Goal: Task Accomplishment & Management: Manage account settings

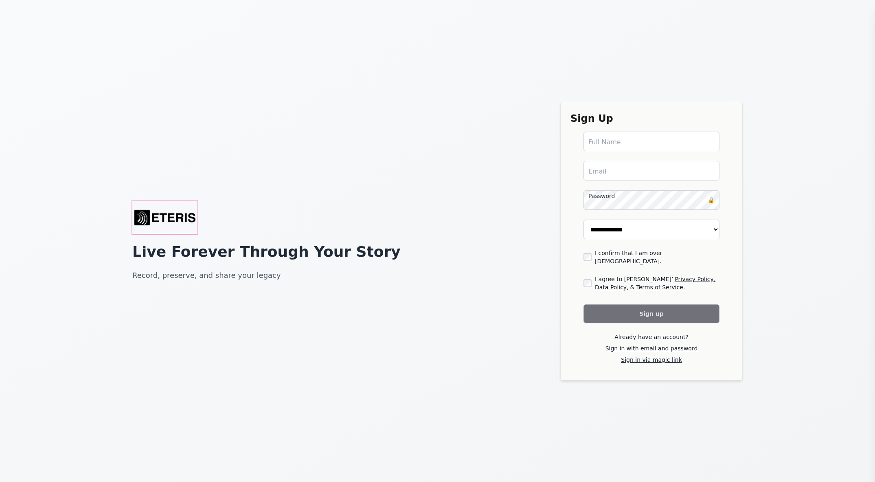
click at [156, 220] on img "Eteris Logo" at bounding box center [164, 217] width 65 height 33
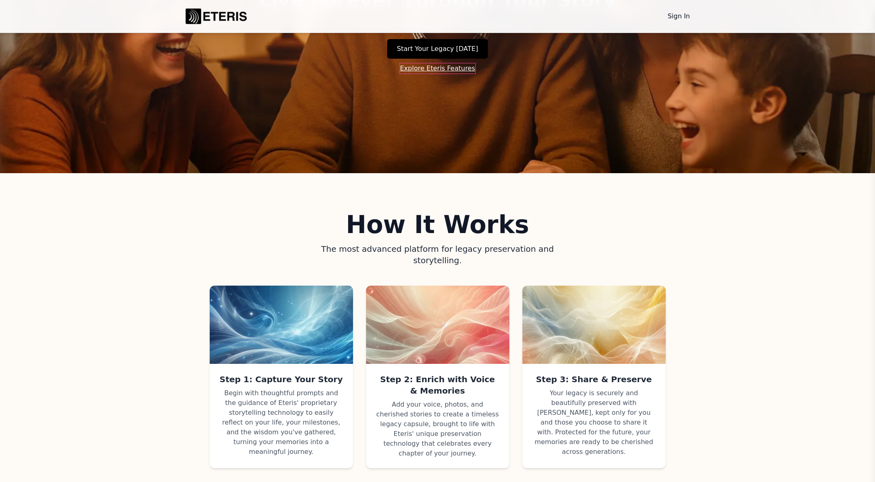
click at [426, 68] on link "Explore Eteris Features" at bounding box center [437, 69] width 75 height 10
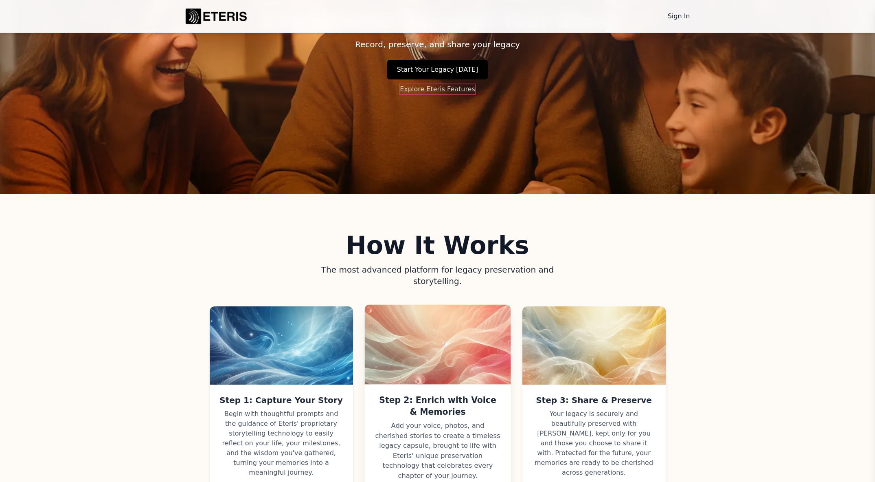
scroll to position [68, 0]
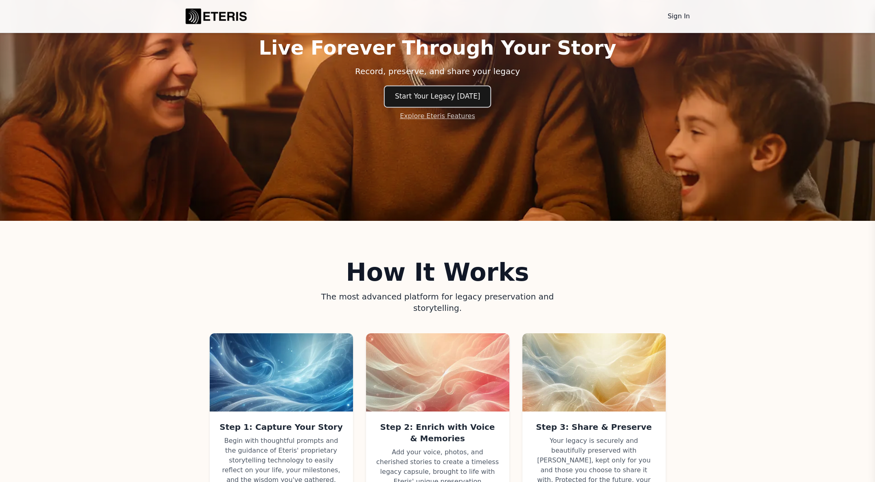
click at [427, 99] on link "Start Your Legacy Today" at bounding box center [438, 96] width 106 height 20
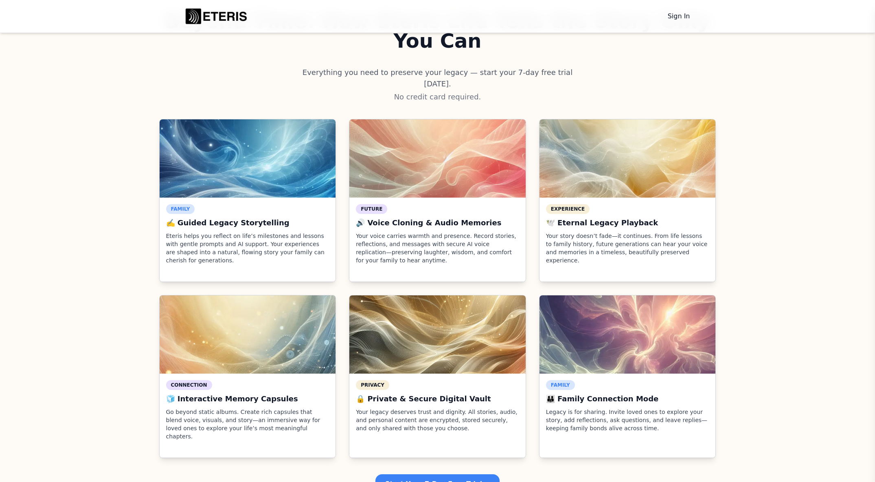
scroll to position [1109, 0]
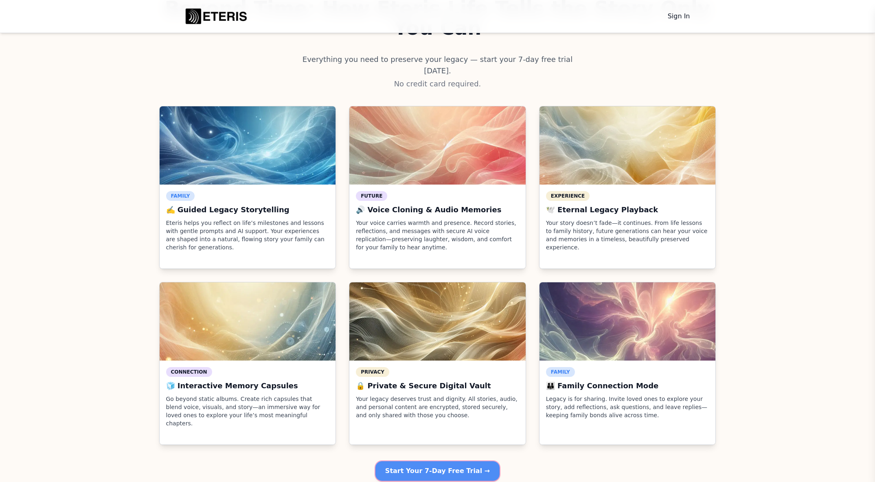
click at [427, 461] on main "Start Your 7-Day Free Trial →" at bounding box center [437, 471] width 124 height 20
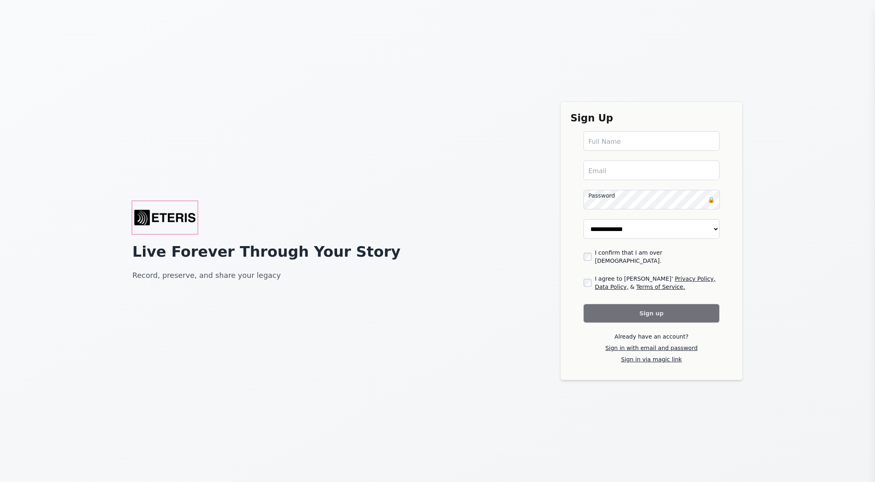
click at [161, 217] on img "Eteris Logo" at bounding box center [164, 217] width 65 height 33
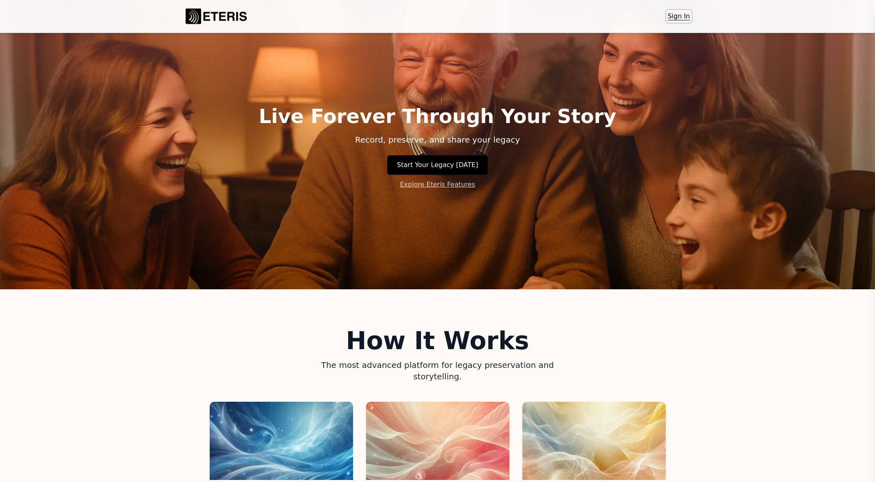
click at [672, 14] on link "Sign In" at bounding box center [679, 16] width 26 height 13
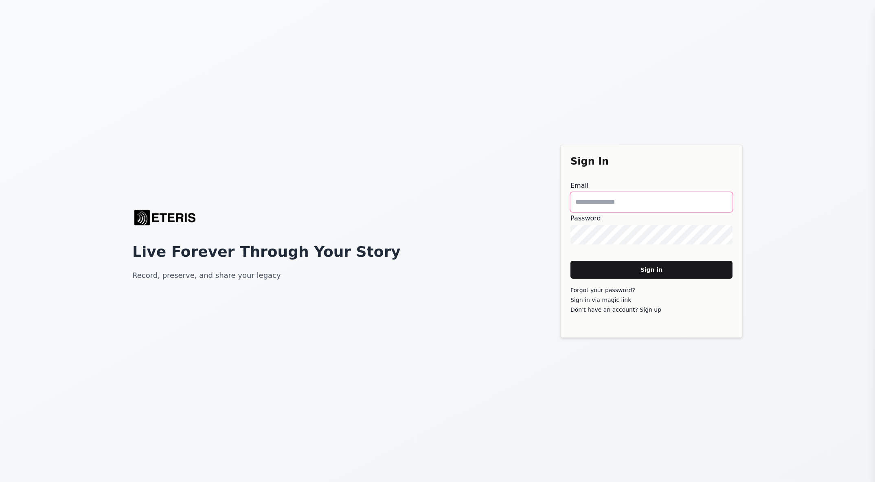
type main "**********"
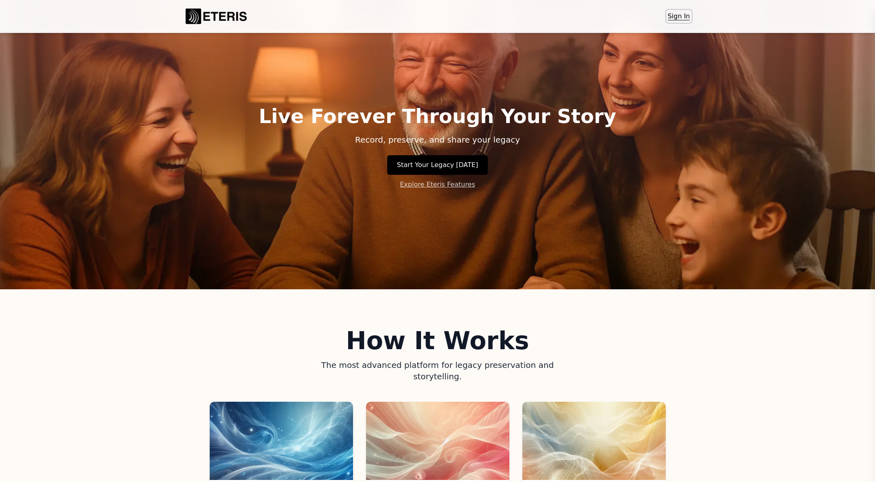
click at [670, 18] on link "Sign In" at bounding box center [679, 16] width 26 height 13
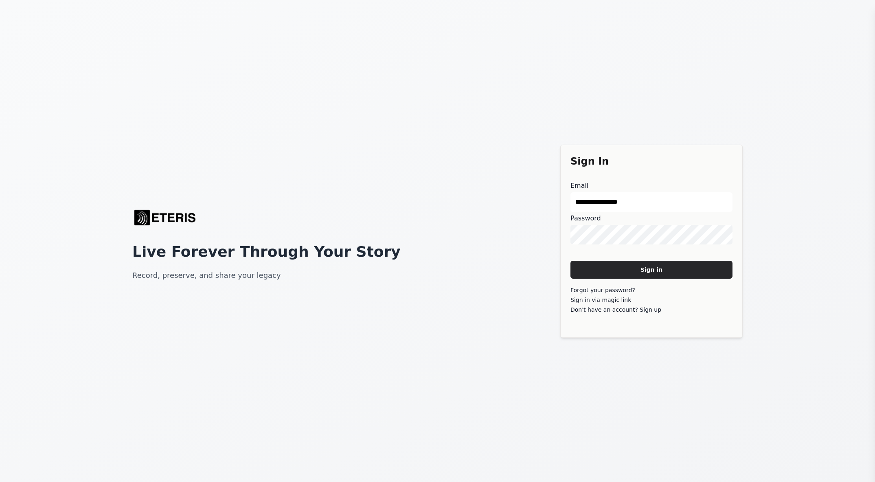
click at [658, 271] on main "Sign in" at bounding box center [652, 270] width 162 height 18
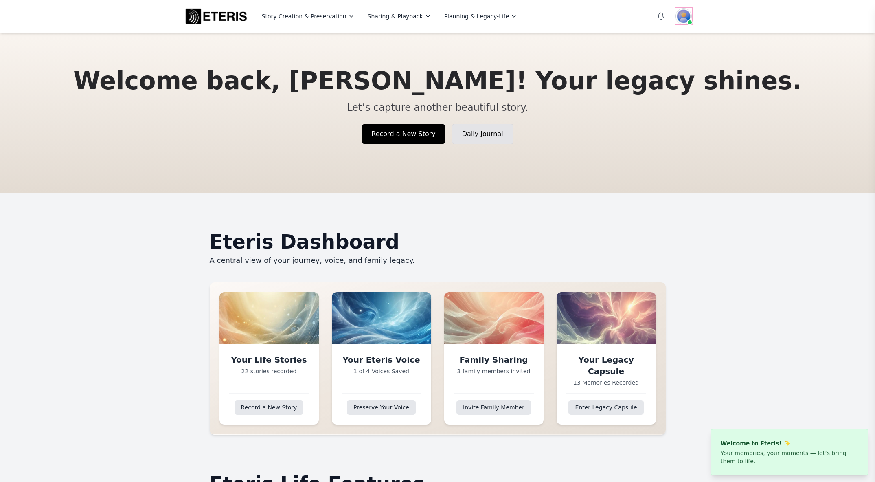
click at [684, 13] on img at bounding box center [684, 16] width 16 height 16
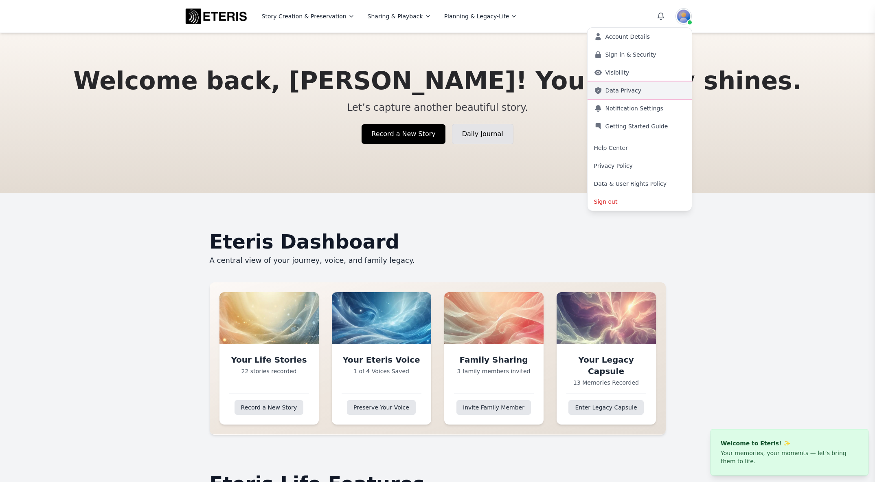
click at [650, 88] on link "Data Privacy" at bounding box center [640, 90] width 104 height 18
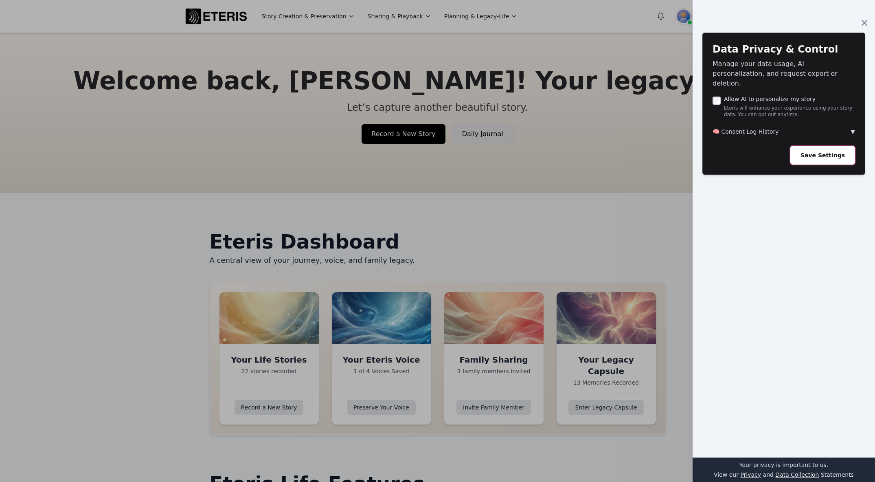
click at [813, 146] on button "Save Settings" at bounding box center [822, 155] width 65 height 19
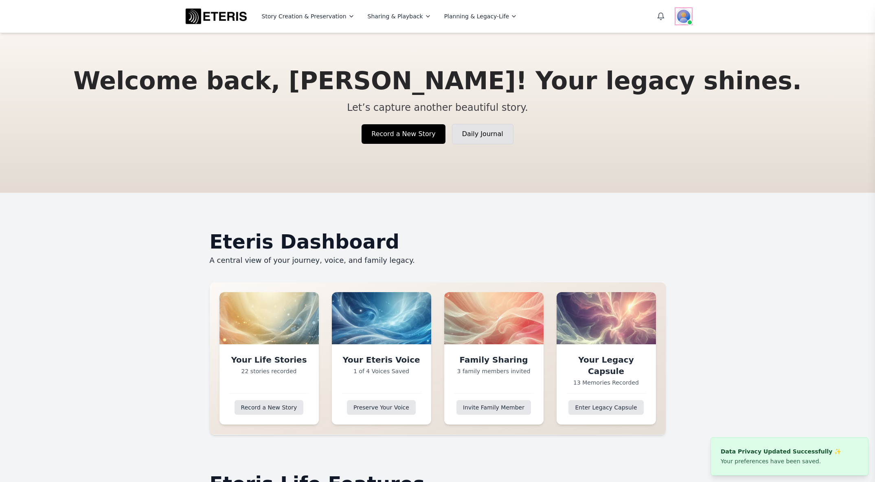
click at [678, 9] on img at bounding box center [684, 16] width 16 height 16
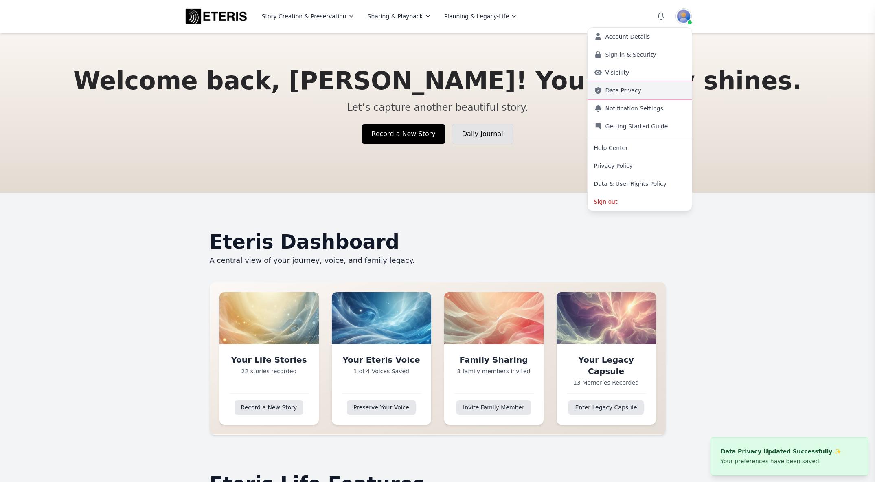
click at [639, 88] on link "Data Privacy" at bounding box center [640, 90] width 104 height 18
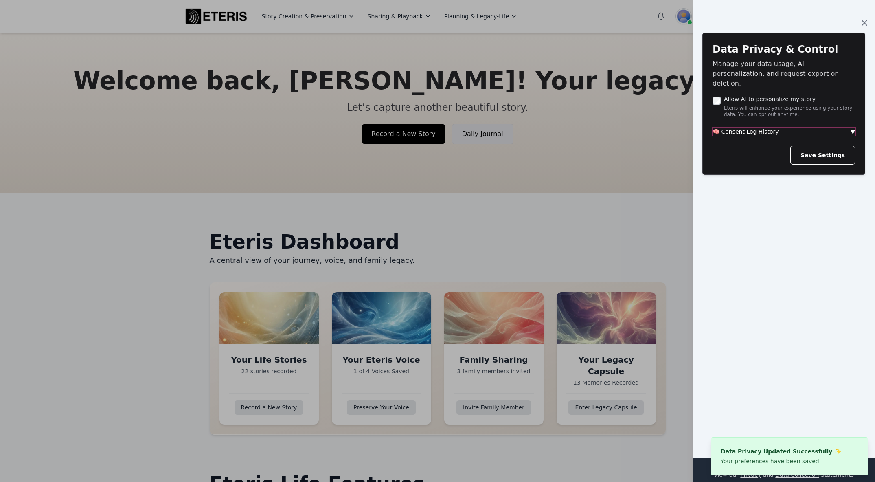
click at [754, 127] on button "🧠 Consent Log History ▼" at bounding box center [784, 131] width 143 height 8
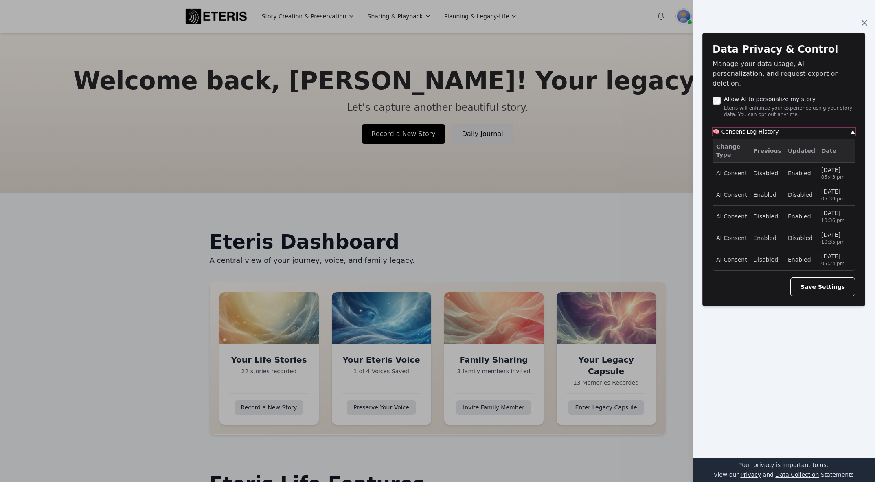
click at [754, 127] on button "🧠 Consent Log History ▲" at bounding box center [784, 131] width 143 height 8
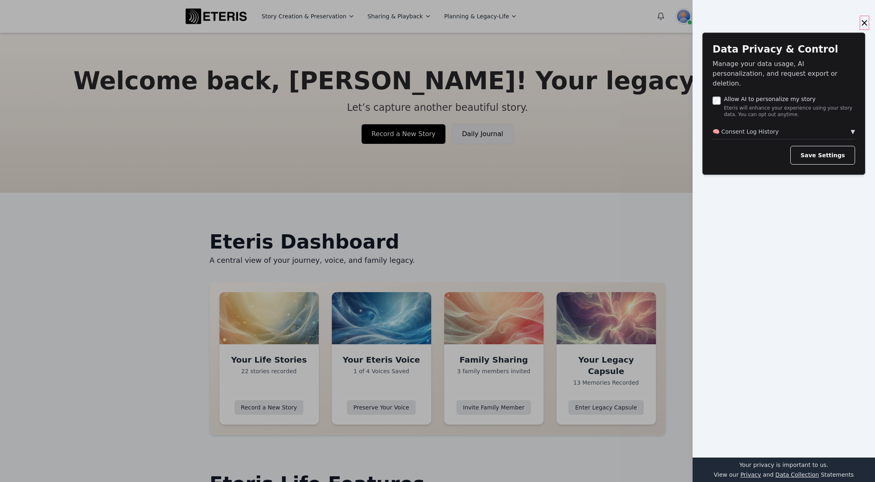
click at [860, 20] on button "×" at bounding box center [864, 22] width 8 height 13
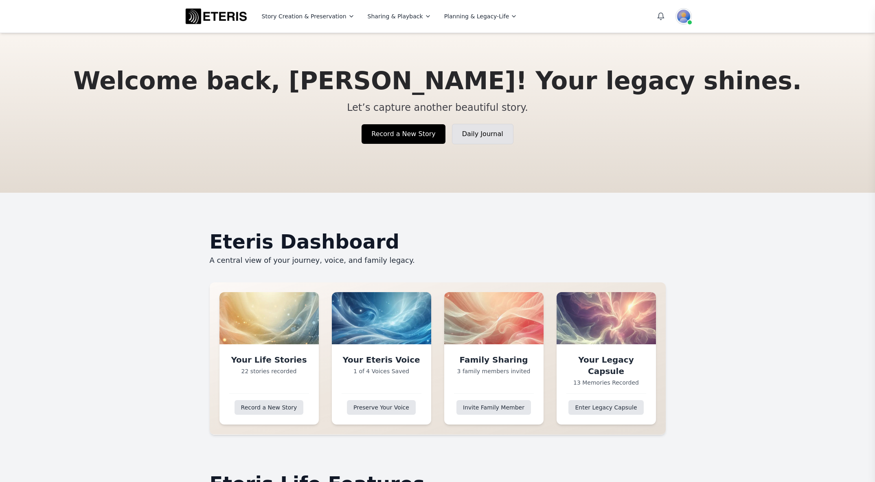
click at [674, 6] on div "Story Creation & Preservation Story Builder Voice Manager Eteris Biographer Dai…" at bounding box center [437, 16] width 521 height 33
click at [686, 27] on div "Story Creation & Preservation Story Builder Voice Manager Eteris Biographer Dai…" at bounding box center [437, 16] width 521 height 33
click at [683, 15] on img at bounding box center [684, 16] width 16 height 16
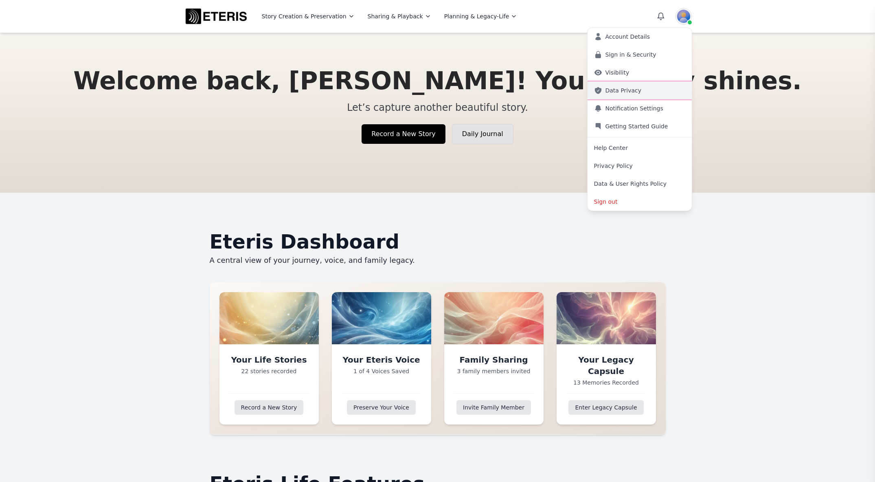
click at [654, 89] on link "Data Privacy" at bounding box center [640, 90] width 104 height 18
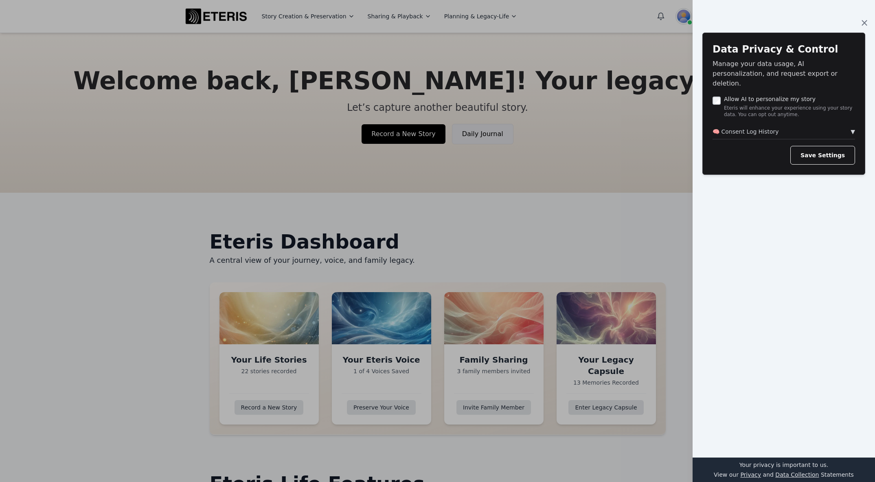
click at [639, 147] on div at bounding box center [437, 241] width 875 height 482
